Goal: Task Accomplishment & Management: Use online tool/utility

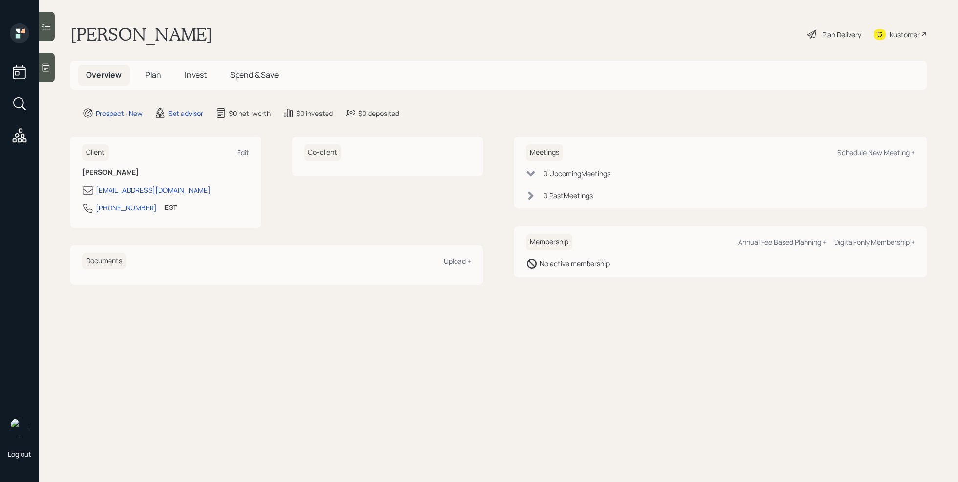
click at [43, 66] on icon at bounding box center [46, 68] width 10 height 10
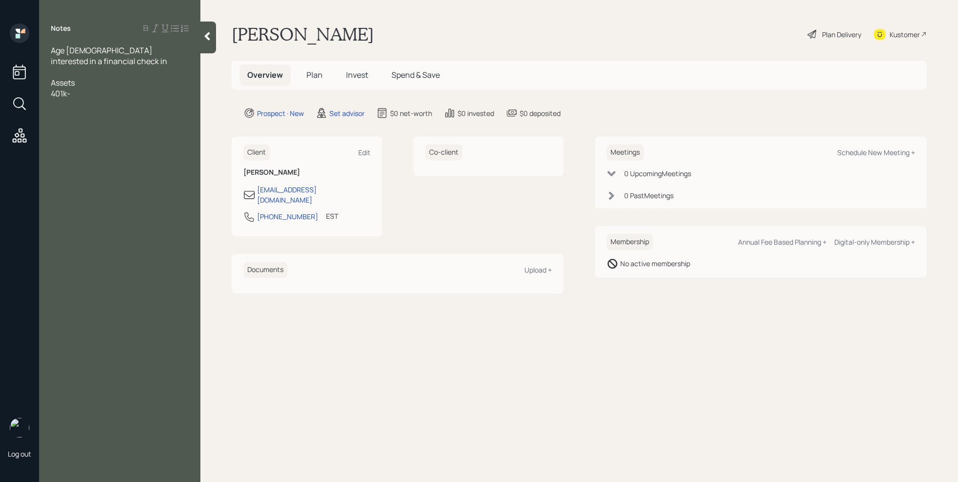
click at [88, 97] on div "401k-" at bounding box center [120, 93] width 138 height 11
click at [155, 94] on div "401k- current employer" at bounding box center [120, 93] width 138 height 11
click at [50, 105] on div "Age [DEMOGRAPHIC_DATA] interested in a financial check in Assets 401k- current …" at bounding box center [119, 88] width 161 height 86
click at [51, 105] on span "IRAs- 100k" at bounding box center [69, 104] width 37 height 11
click at [82, 70] on div at bounding box center [120, 72] width 138 height 11
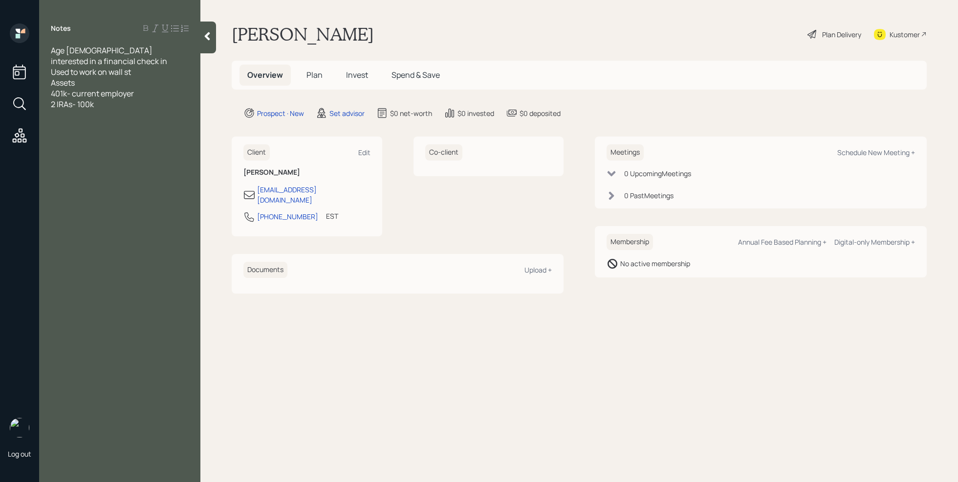
click at [110, 110] on div at bounding box center [120, 115] width 138 height 11
click at [52, 117] on span "200k" at bounding box center [60, 115] width 18 height 11
click at [161, 119] on div "Brokerage accounts - 200k" at bounding box center [120, 115] width 138 height 11
click at [158, 88] on div "401k- current employer" at bounding box center [120, 93] width 138 height 11
click at [160, 96] on span "401k- current employer maxes out" at bounding box center [112, 93] width 122 height 11
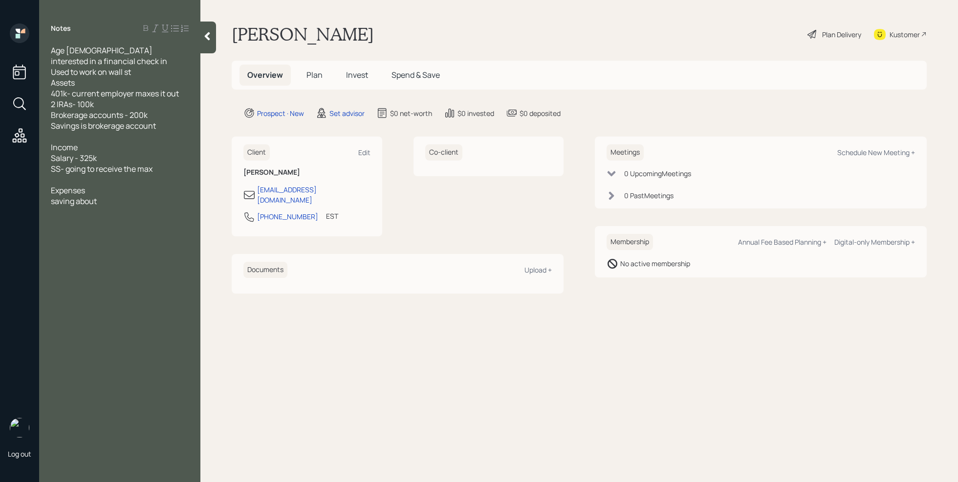
click at [189, 96] on div "401k- current employer maxes it out" at bounding box center [120, 93] width 138 height 11
click at [110, 215] on div at bounding box center [120, 211] width 138 height 11
click at [118, 206] on div at bounding box center [120, 211] width 138 height 11
click at [111, 202] on div "saving about" at bounding box center [120, 201] width 138 height 11
click at [106, 46] on div "Age [DEMOGRAPHIC_DATA]" at bounding box center [120, 50] width 138 height 11
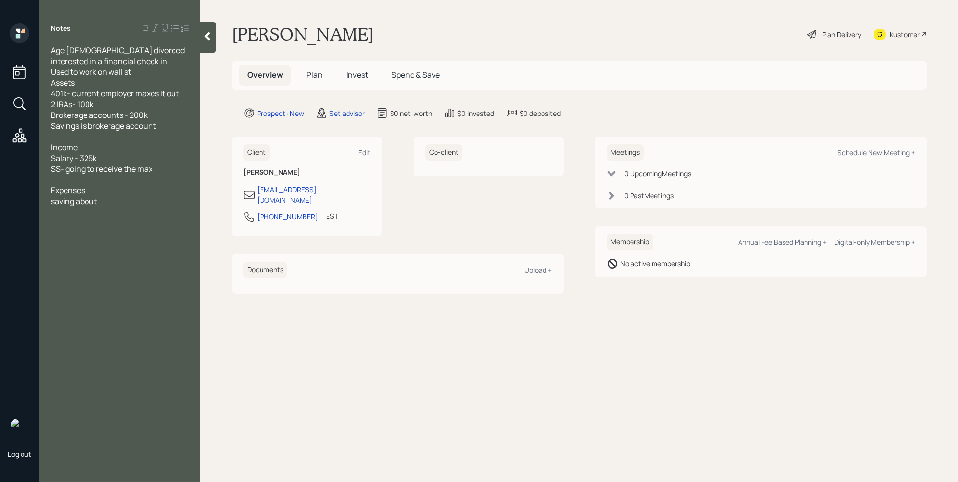
click at [119, 200] on div "saving about" at bounding box center [120, 201] width 138 height 11
click at [193, 257] on div "Age [DEMOGRAPHIC_DATA] divorced interested in a financial check in Used to work…" at bounding box center [119, 158] width 161 height 226
click at [185, 255] on span "The goal is to be able to leave a legacy" at bounding box center [118, 254] width 134 height 11
click at [105, 287] on div "wants to be able to live on interest in retirement" at bounding box center [120, 282] width 138 height 22
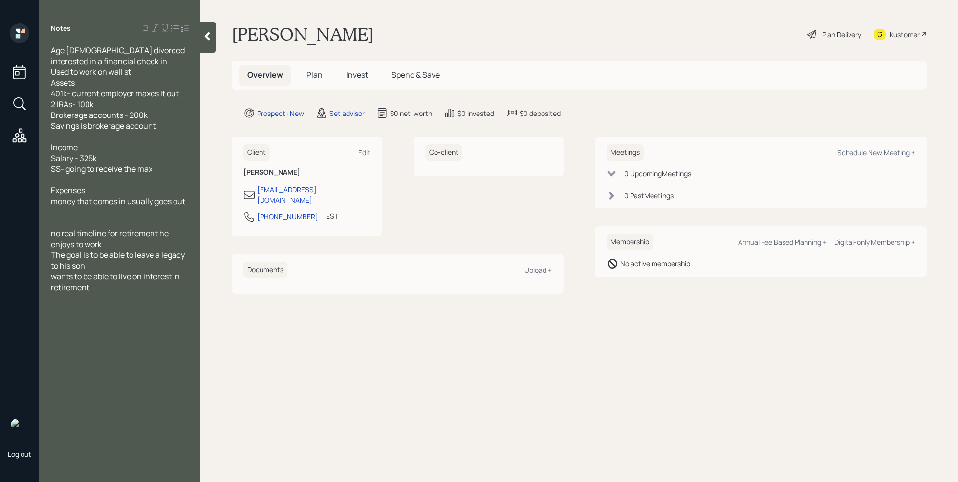
click at [162, 76] on div "Used to work on wall st" at bounding box center [120, 72] width 138 height 11
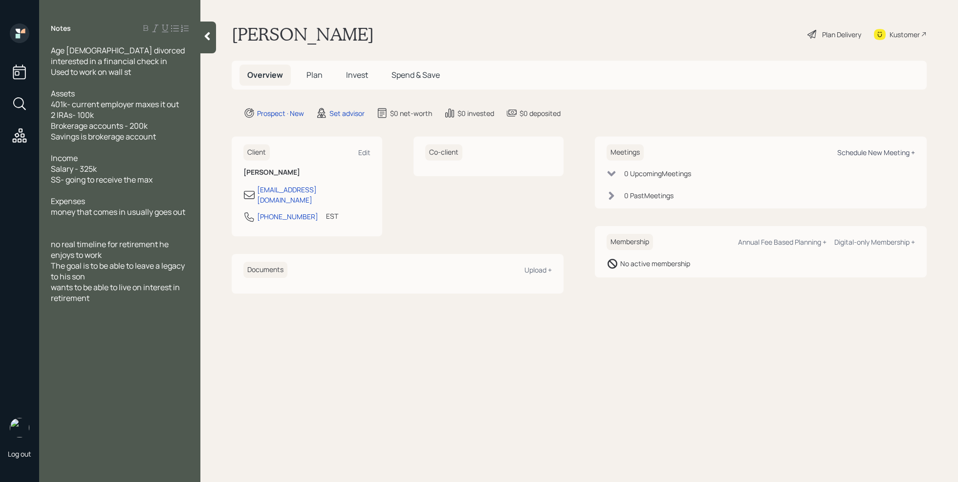
click at [888, 155] on div "Schedule New Meeting +" at bounding box center [877, 152] width 78 height 9
select select "round-[PERSON_NAME]"
